Goal: Information Seeking & Learning: Learn about a topic

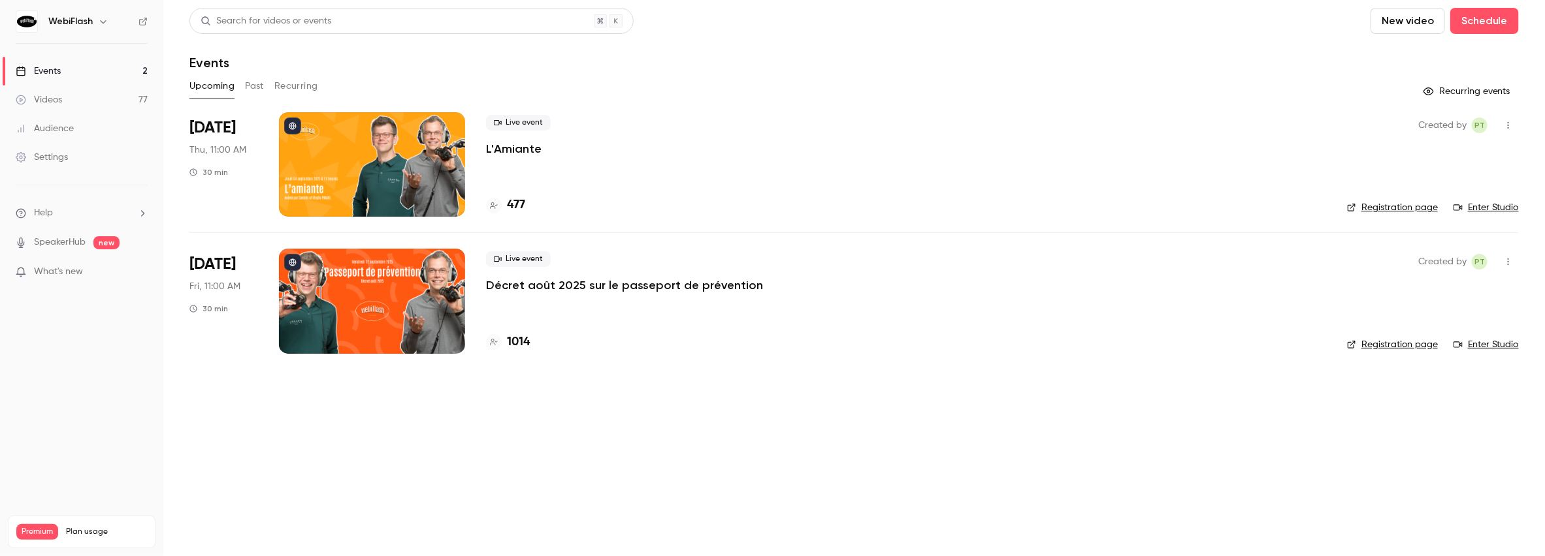
click at [581, 287] on p "Décret août 2025 sur le passeport de prévention" at bounding box center [624, 286] width 277 height 16
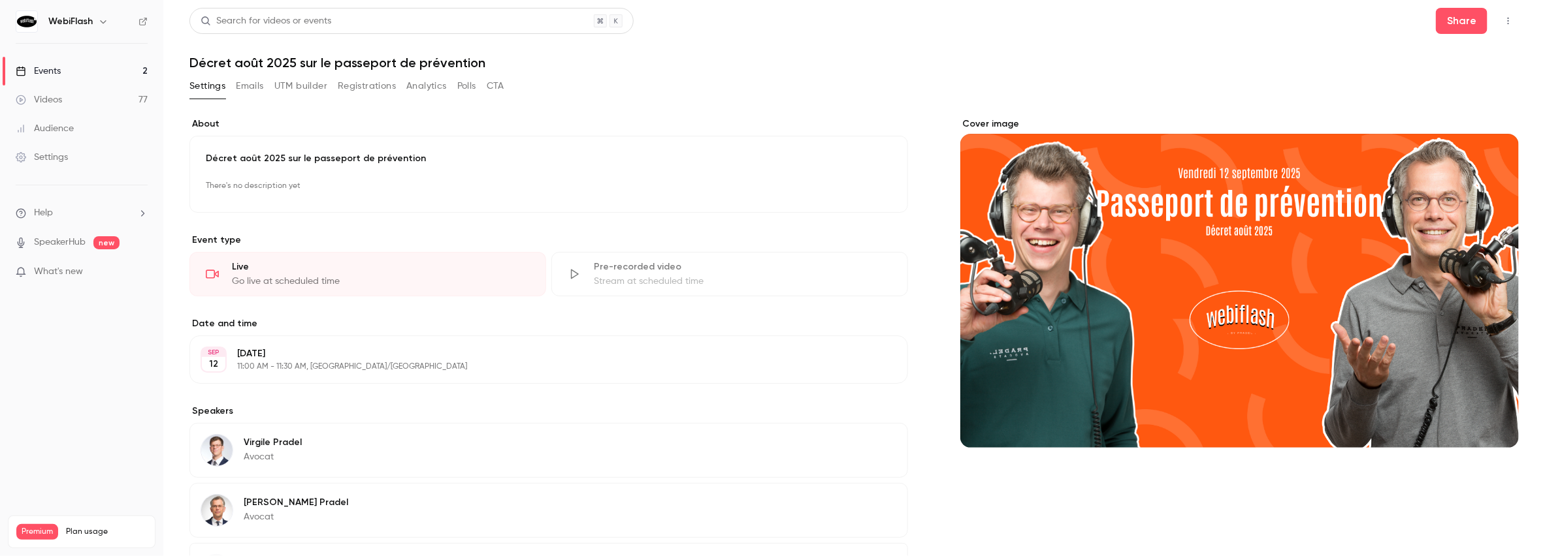
click at [1503, 22] on icon "button" at bounding box center [1508, 20] width 10 height 9
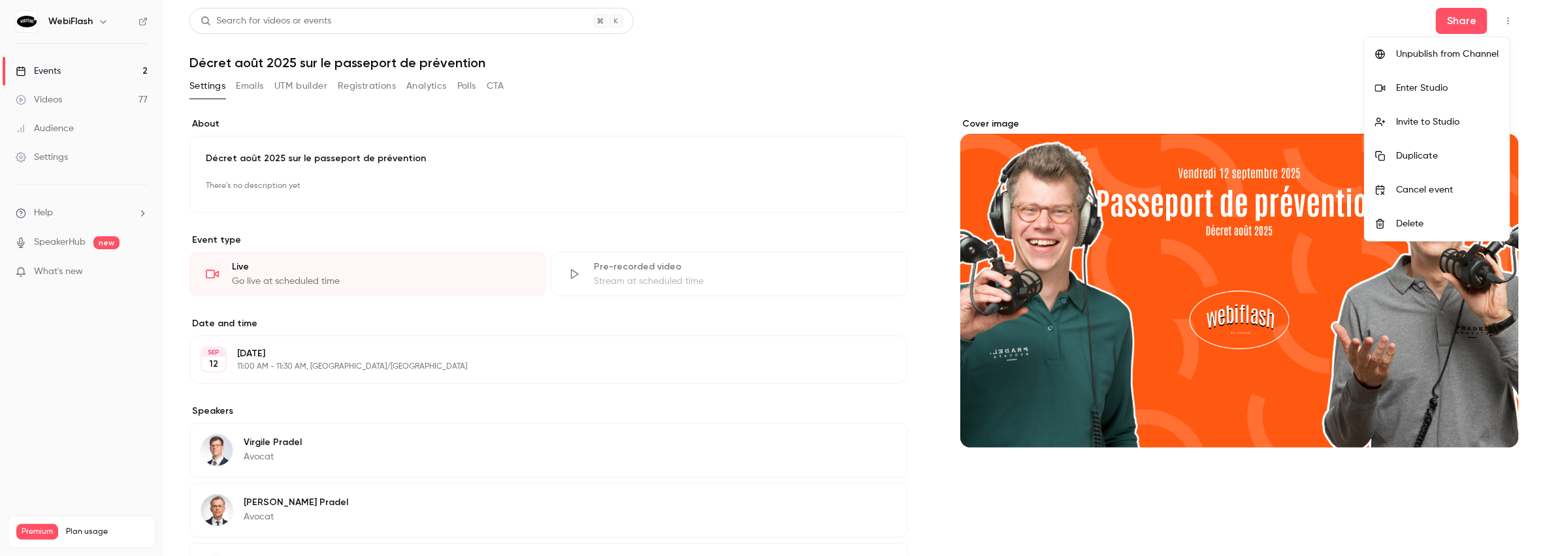
click at [1182, 47] on div at bounding box center [772, 278] width 1545 height 556
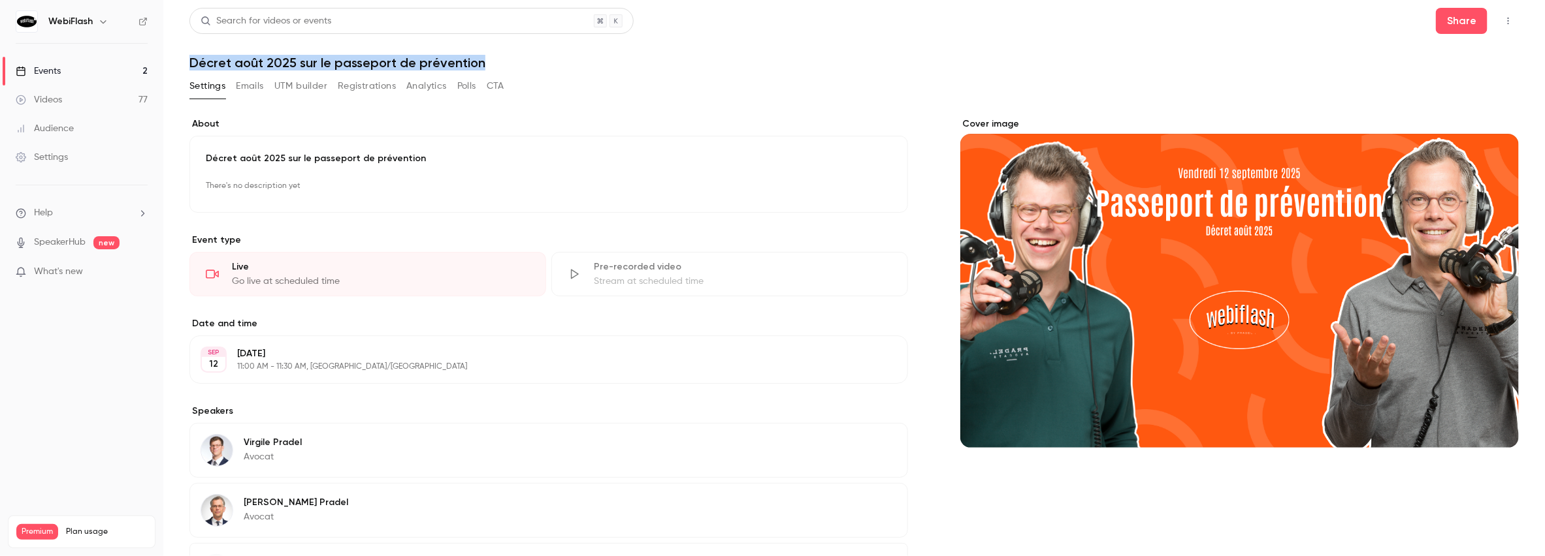
drag, startPoint x: 507, startPoint y: 59, endPoint x: 186, endPoint y: 57, distance: 320.7
click at [186, 57] on main "**********" at bounding box center [853, 278] width 1381 height 556
copy h1 "Décret août 2025 sur le passeport de prévention"
